Goal: Task Accomplishment & Management: Use online tool/utility

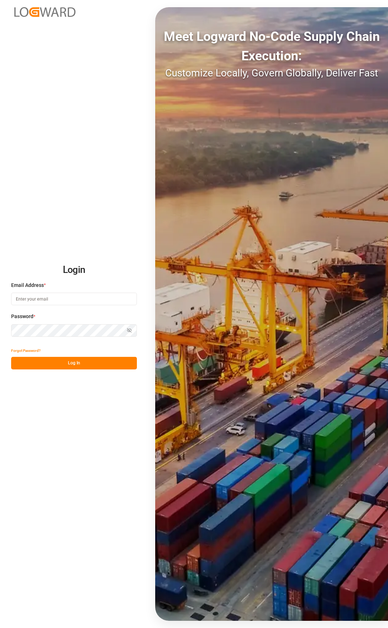
click at [62, 301] on input at bounding box center [74, 299] width 126 height 13
click at [94, 362] on button "Log In" at bounding box center [74, 363] width 126 height 13
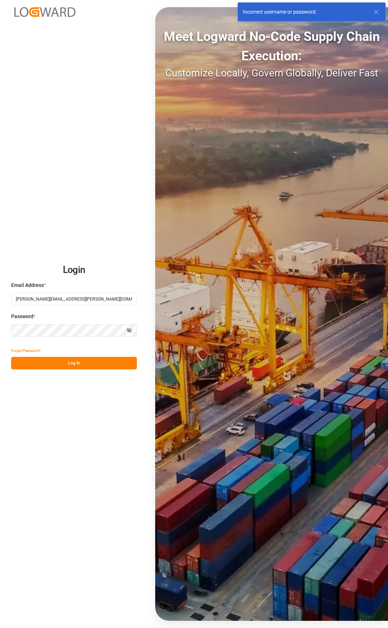
click at [129, 332] on icon "button" at bounding box center [129, 330] width 5 height 5
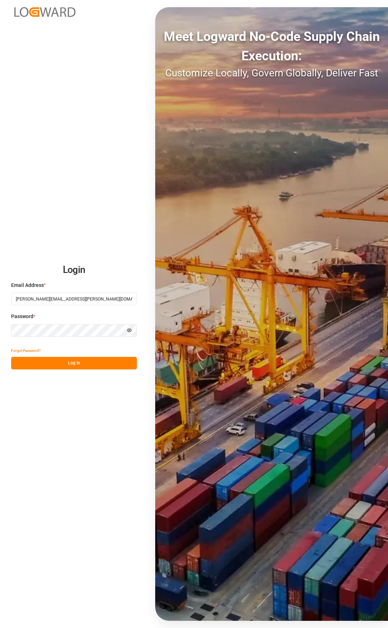
drag, startPoint x: 70, startPoint y: 300, endPoint x: 40, endPoint y: 306, distance: 30.4
click at [40, 306] on div "Email Address * [EMAIL_ADDRESS][PERSON_NAME][DOMAIN_NAME]" at bounding box center [74, 298] width 126 height 32
type input "[PERSON_NAME][EMAIL_ADDRESS][PERSON_NAME][DOMAIN_NAME]"
click at [74, 370] on div "Login Email Address * [PERSON_NAME][EMAIL_ADDRESS][PERSON_NAME][DOMAIN_NAME] Pa…" at bounding box center [194, 314] width 388 height 628
click at [71, 368] on button "Log In" at bounding box center [74, 363] width 126 height 13
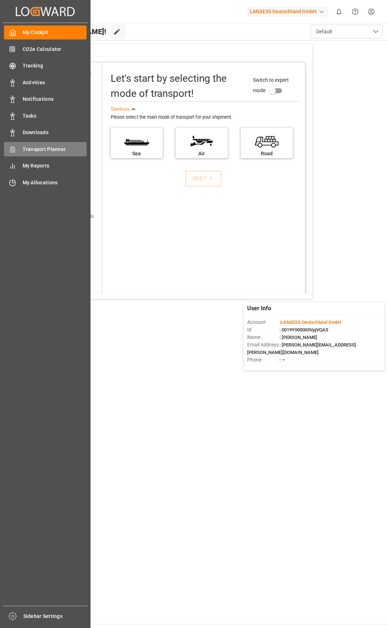
click at [23, 150] on span "Transport Planner" at bounding box center [55, 150] width 64 height 8
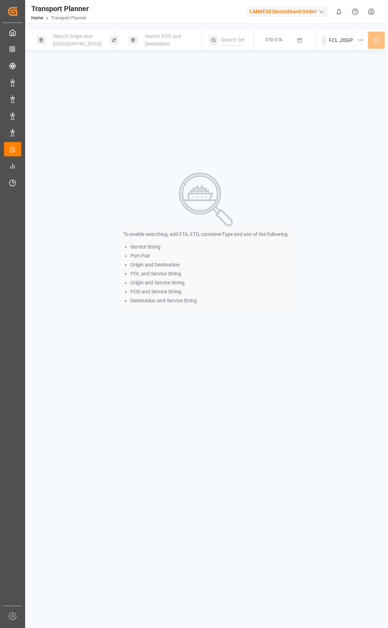
click at [93, 44] on div "Search Origin and [GEOGRAPHIC_DATA]" at bounding box center [77, 40] width 58 height 21
click at [76, 96] on input at bounding box center [71, 101] width 72 height 11
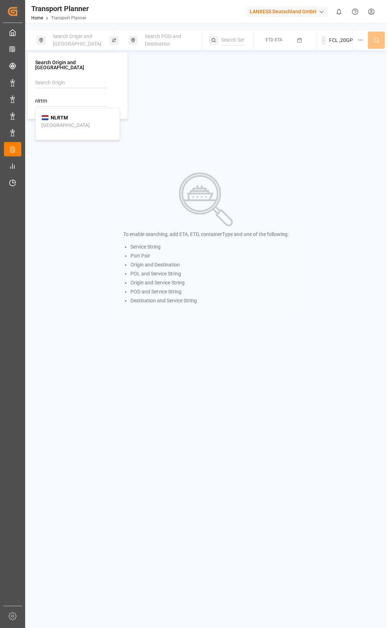
click at [66, 115] on b "NLRTM" at bounding box center [59, 118] width 17 height 6
type input "NLRTM"
click at [166, 31] on div "Search POD and Destination" at bounding box center [169, 40] width 58 height 21
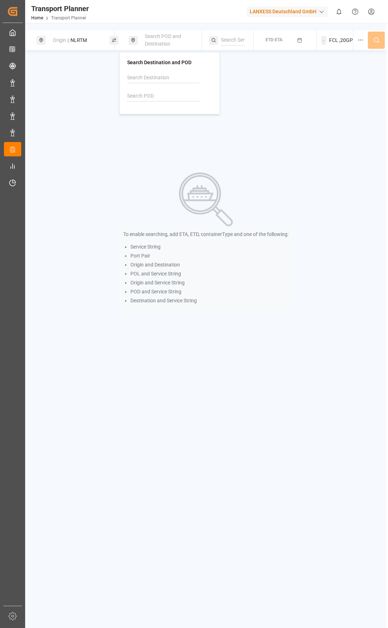
click at [144, 97] on input at bounding box center [163, 96] width 72 height 11
drag, startPoint x: 143, startPoint y: 95, endPoint x: 123, endPoint y: 95, distance: 20.1
click at [125, 95] on div "Search Destination and POD innda INNDA [GEOGRAPHIC_DATA]" at bounding box center [169, 83] width 100 height 62
click at [145, 116] on b "INNSA" at bounding box center [149, 113] width 15 height 6
type input "INNSA"
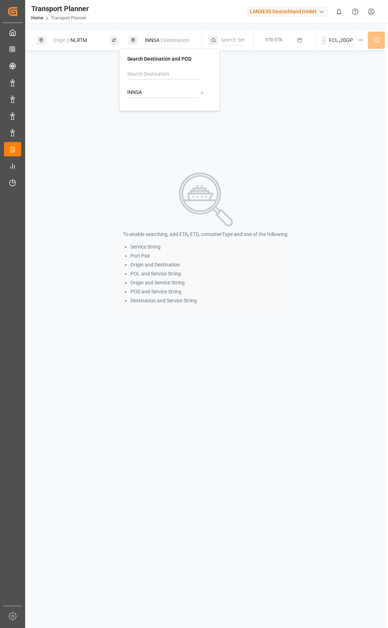
click at [235, 36] on input at bounding box center [233, 40] width 24 height 11
click at [290, 44] on button "ETD-ETA" at bounding box center [285, 40] width 54 height 14
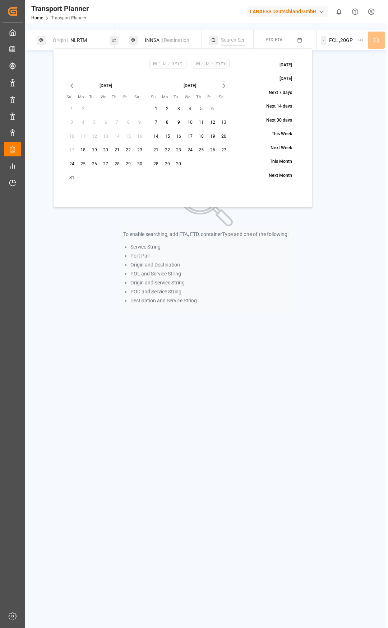
click at [177, 138] on button "16" at bounding box center [178, 136] width 11 height 11
type input "9"
type input "16"
type input "2025"
click at [224, 81] on div "[DATE] Su Mo Tu We Th Fr Sa 1 2 3 4 5 6 7 8 9 10 11 12 13 14 15 16 17 18 19 20 …" at bounding box center [147, 132] width 173 height 112
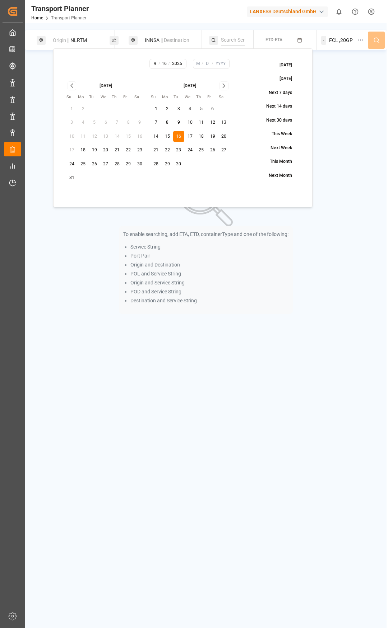
click at [224, 86] on icon "Go to next month" at bounding box center [223, 86] width 2 height 4
click at [189, 164] on button "31" at bounding box center [189, 164] width 11 height 11
type input "12"
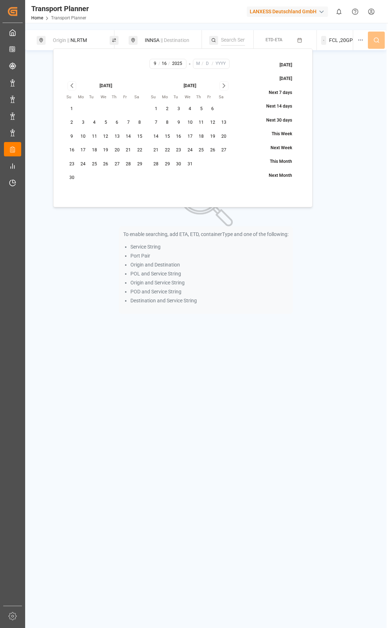
type input "31"
type input "2025"
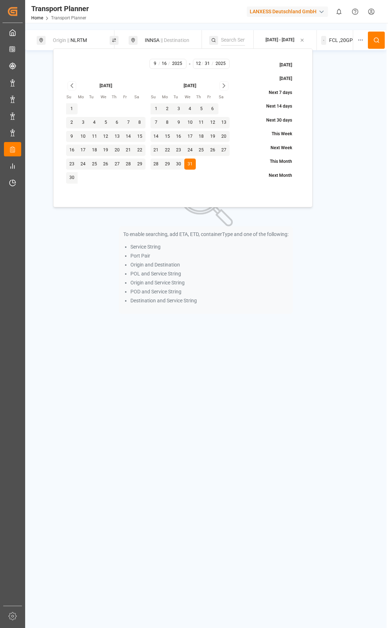
click at [332, 42] on span "FCL" at bounding box center [333, 41] width 9 height 8
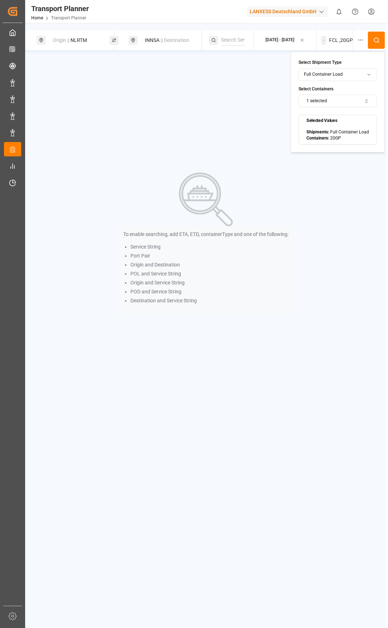
click at [377, 40] on icon at bounding box center [376, 40] width 6 height 6
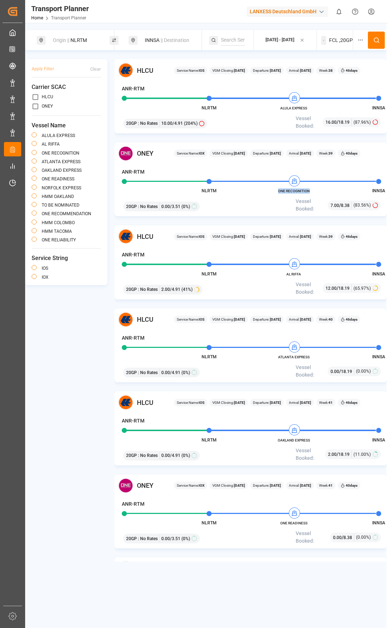
drag, startPoint x: 300, startPoint y: 191, endPoint x: 277, endPoint y: 190, distance: 23.3
click at [277, 190] on span "ONE RECOGNITION" at bounding box center [293, 190] width 39 height 5
copy span "ONE RECOGNITION"
